Goal: Information Seeking & Learning: Learn about a topic

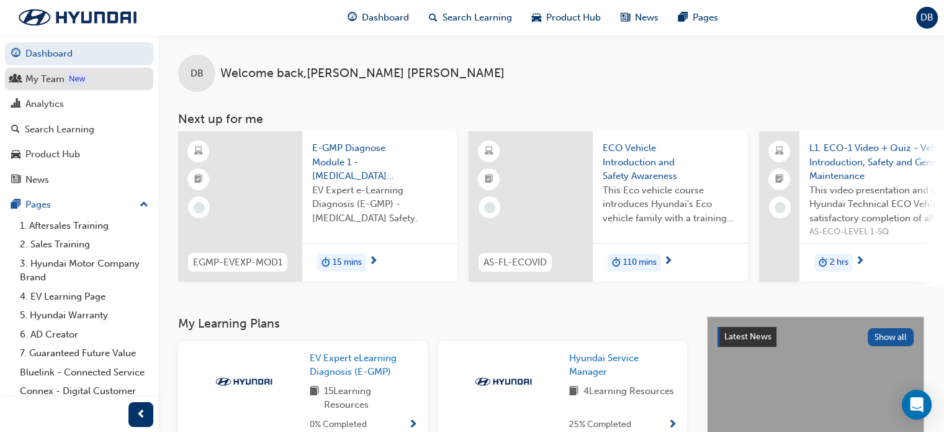
click at [129, 90] on link "My Team New" at bounding box center [79, 79] width 148 height 23
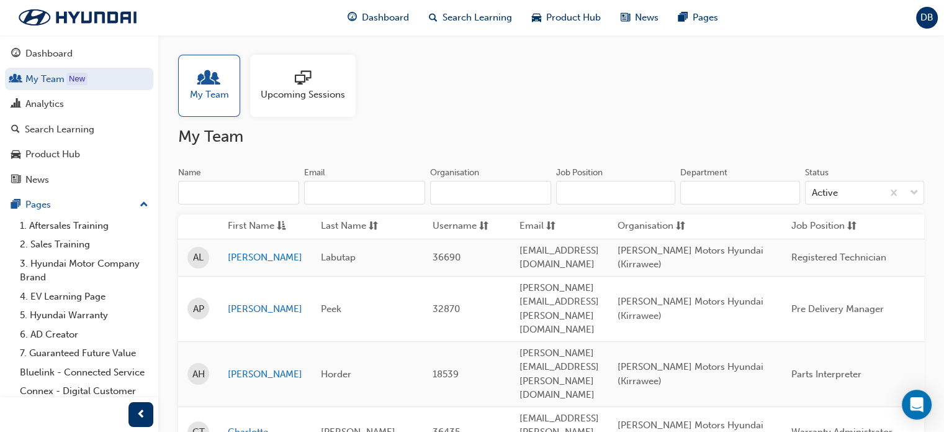
click at [329, 74] on div at bounding box center [303, 78] width 84 height 17
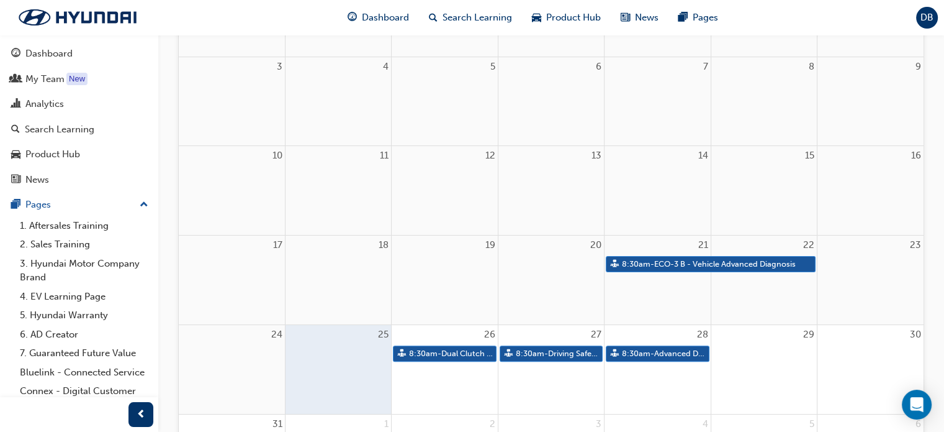
scroll to position [253, 0]
click at [456, 348] on link "8:30am - Dual Clutch Transmissions" at bounding box center [444, 353] width 103 height 17
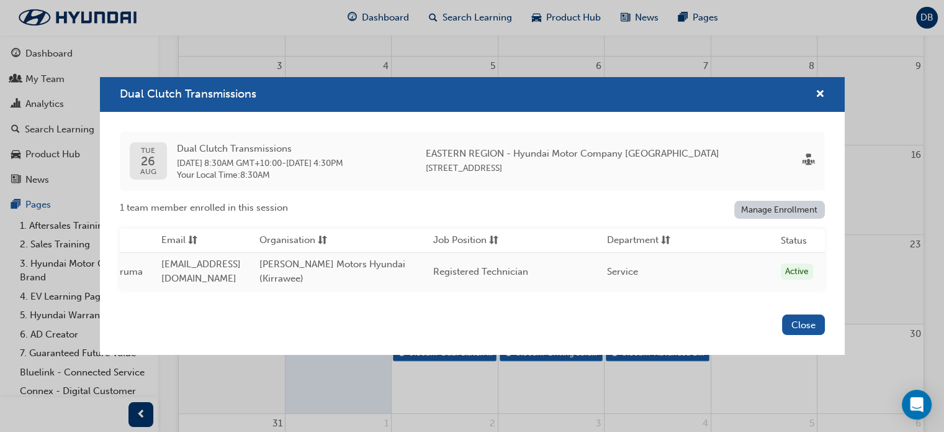
scroll to position [0, 0]
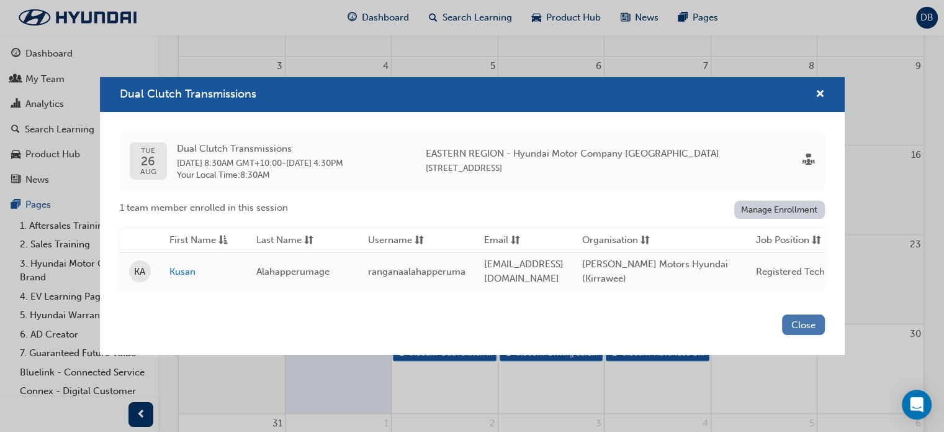
click at [782, 325] on button "Close" at bounding box center [803, 324] width 43 height 20
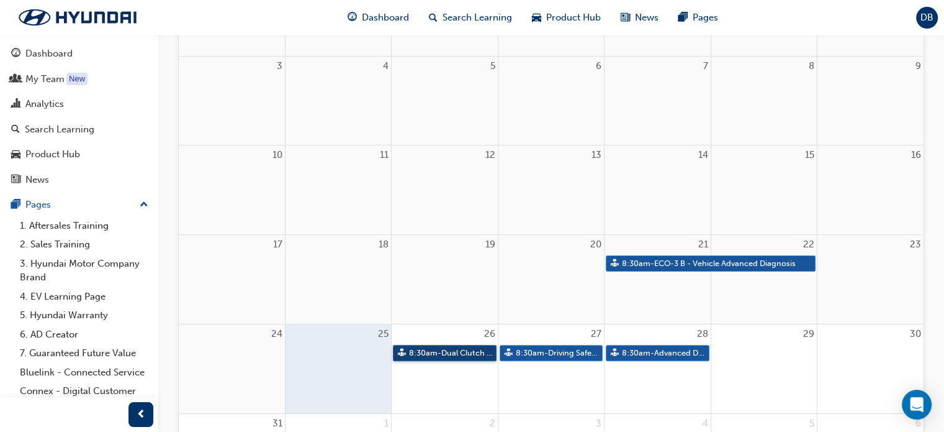
click at [445, 350] on link "8:30am - Dual Clutch Transmissions" at bounding box center [444, 353] width 103 height 17
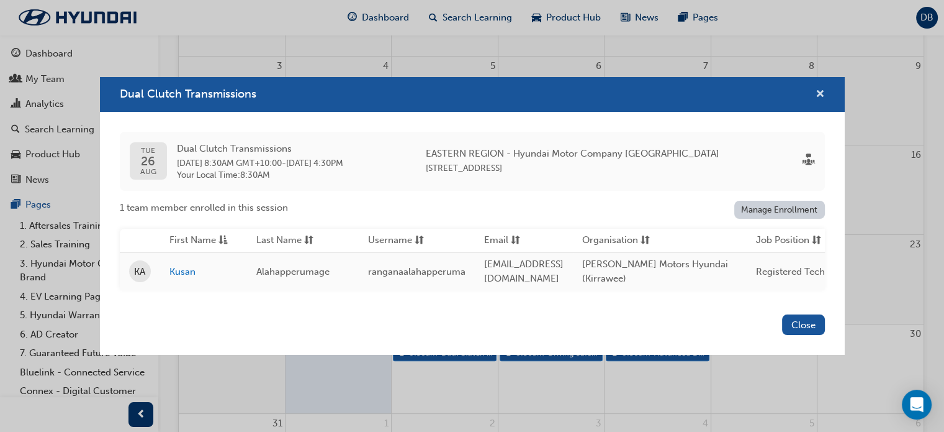
click at [818, 94] on span "cross-icon" at bounding box center [820, 94] width 9 height 11
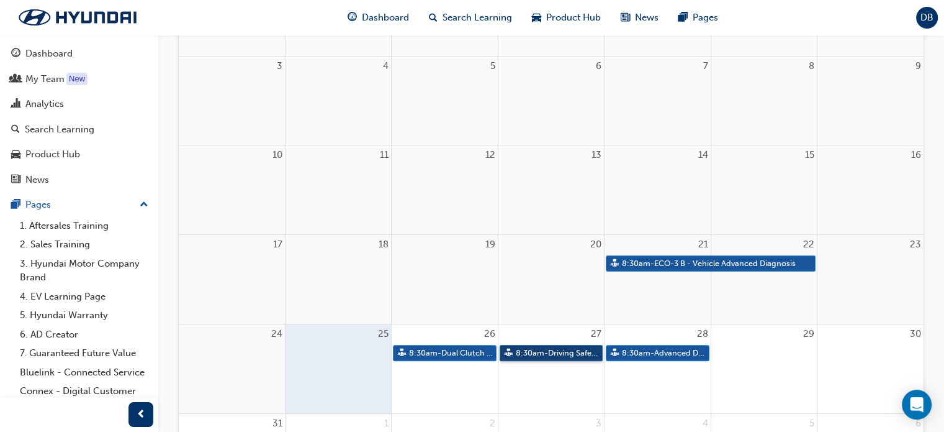
click at [536, 347] on link "8:30am - Driving Safety Systems" at bounding box center [551, 353] width 103 height 17
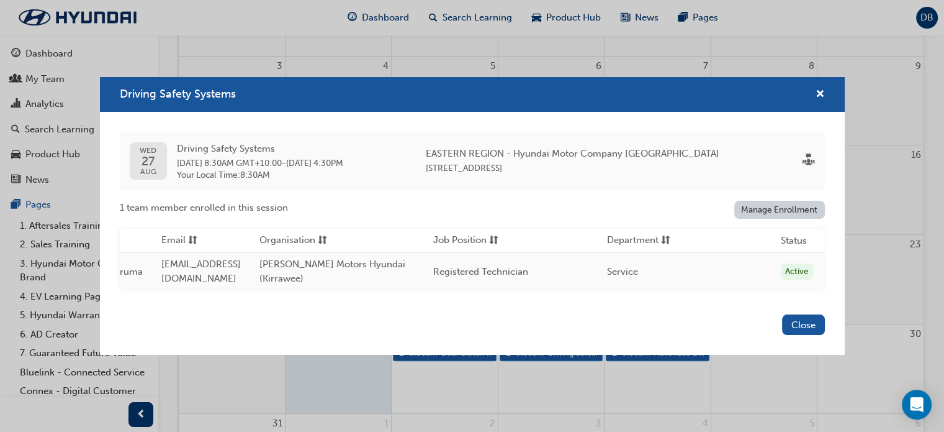
scroll to position [0, 392]
click at [802, 323] on button "Close" at bounding box center [803, 324] width 43 height 20
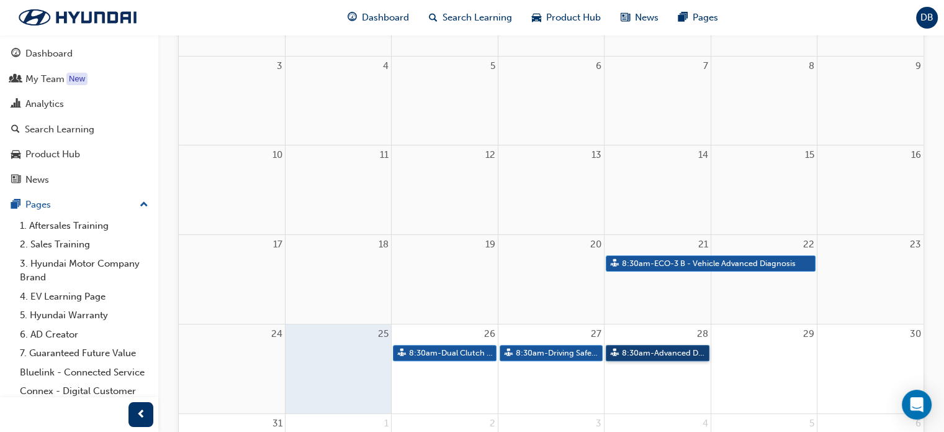
click at [666, 349] on link "8:30am - Advanced Driver Assist Systems" at bounding box center [657, 353] width 103 height 17
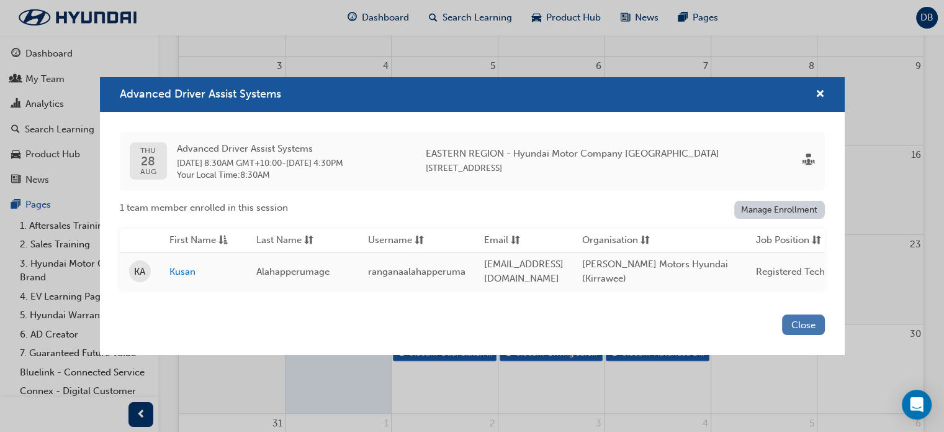
click at [804, 322] on button "Close" at bounding box center [803, 324] width 43 height 20
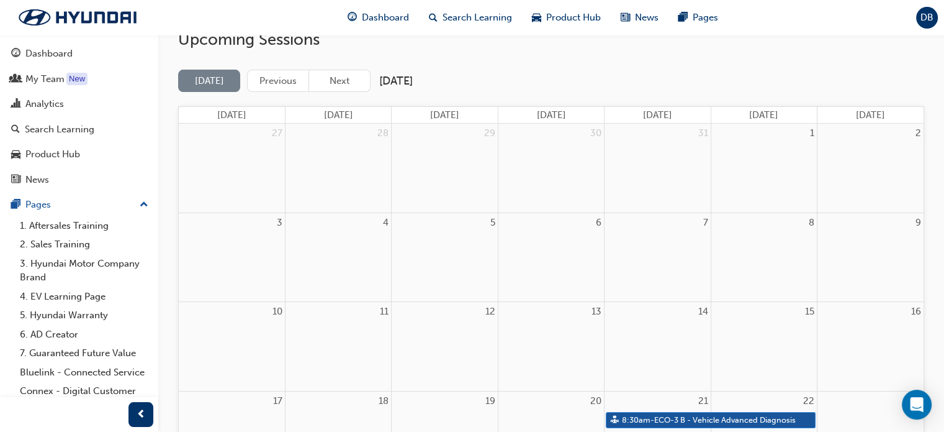
click at [522, 413] on div at bounding box center [552, 420] width 106 height 19
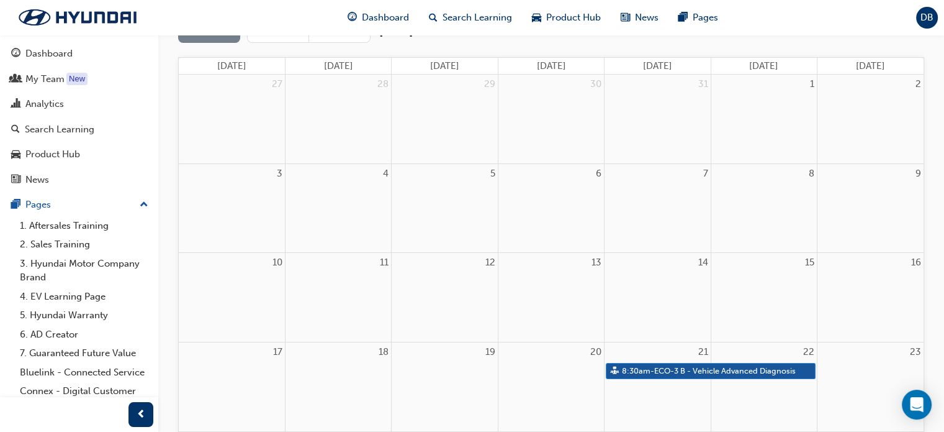
scroll to position [255, 0]
